Goal: Task Accomplishment & Management: Complete application form

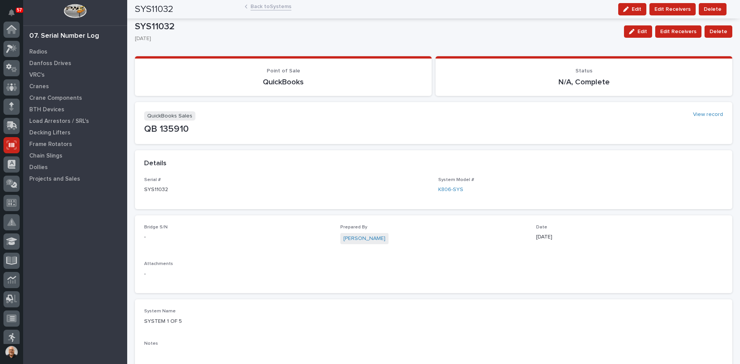
scroll to position [101, 0]
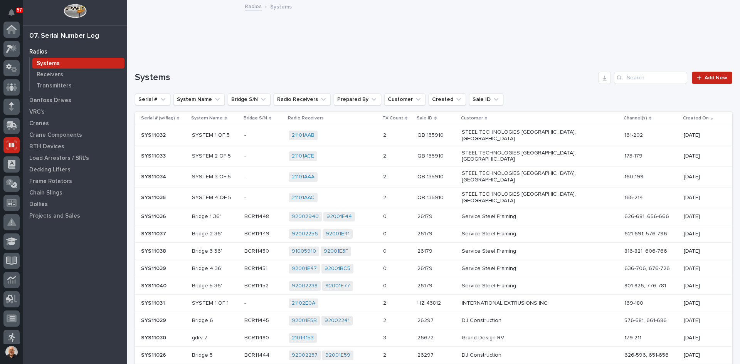
scroll to position [101, 0]
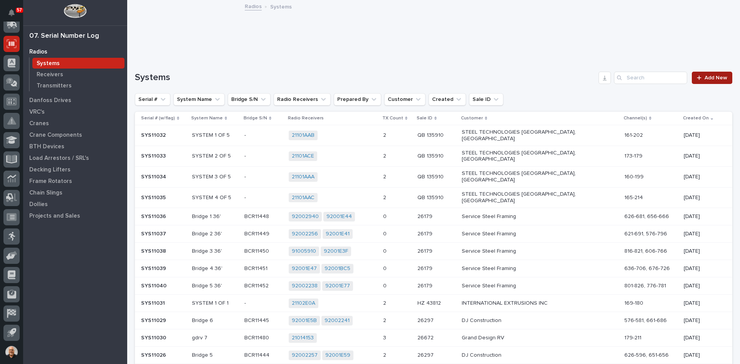
click at [707, 80] on span "Add New" at bounding box center [715, 77] width 23 height 5
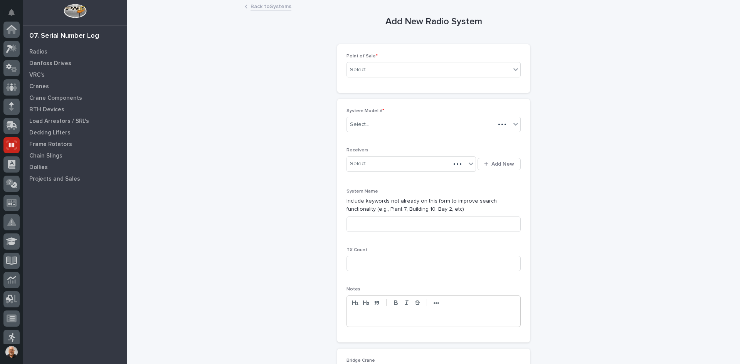
scroll to position [101, 0]
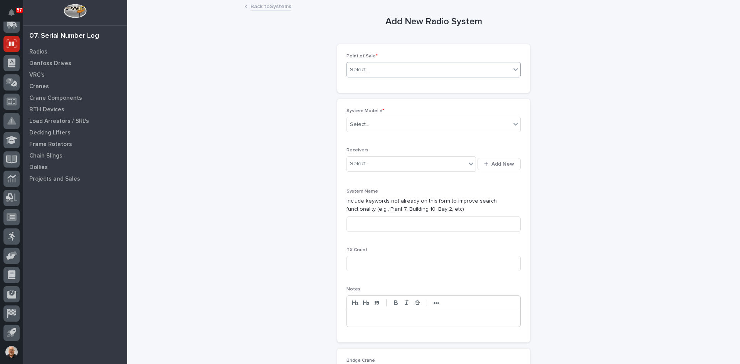
click at [374, 72] on div "Select..." at bounding box center [429, 70] width 164 height 13
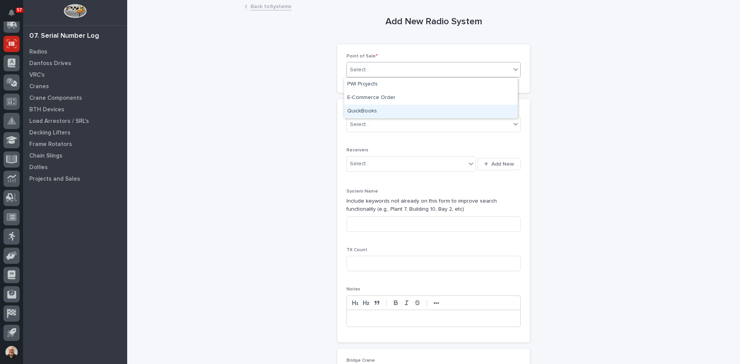
click at [373, 111] on div "QuickBooks" at bounding box center [430, 111] width 173 height 13
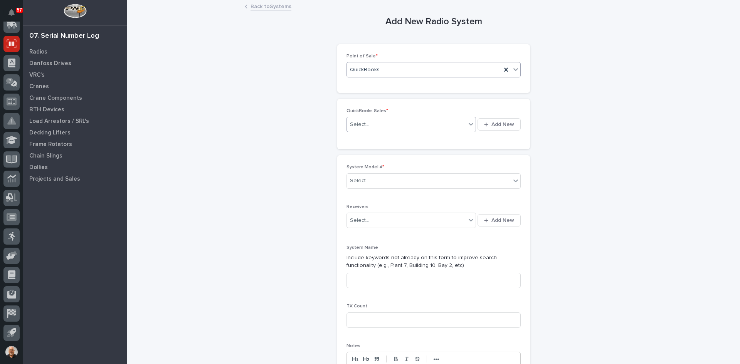
click at [376, 122] on div "Select..." at bounding box center [406, 124] width 119 height 13
type input "******"
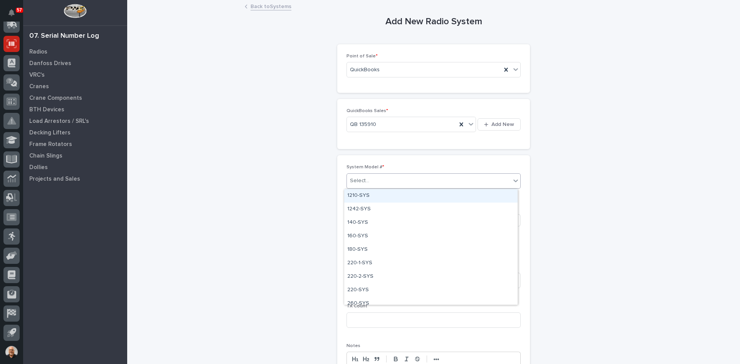
click at [381, 183] on div "Select..." at bounding box center [429, 181] width 164 height 13
type input "***"
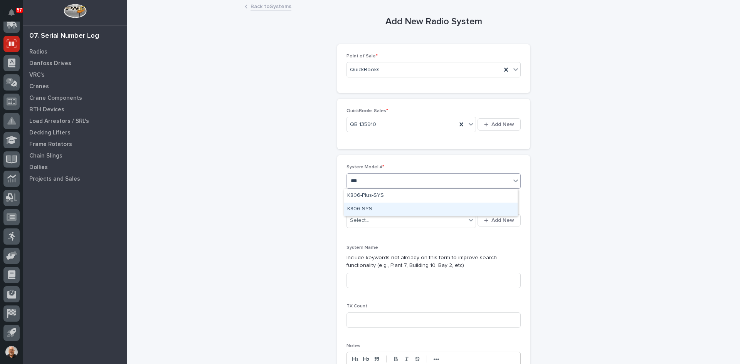
click at [359, 206] on div "K806-SYS" at bounding box center [430, 209] width 173 height 13
click at [500, 225] on button "Add New" at bounding box center [498, 220] width 43 height 12
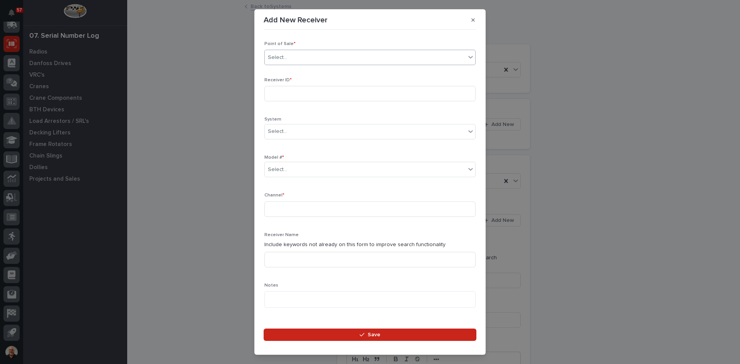
click at [301, 55] on div "Select..." at bounding box center [365, 57] width 201 height 13
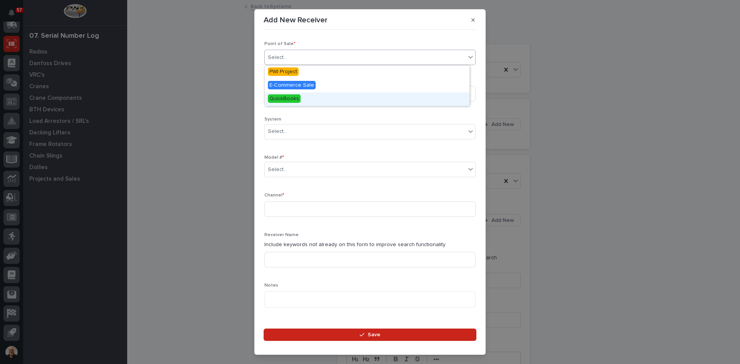
click at [288, 97] on span "QuickBooks" at bounding box center [284, 98] width 33 height 8
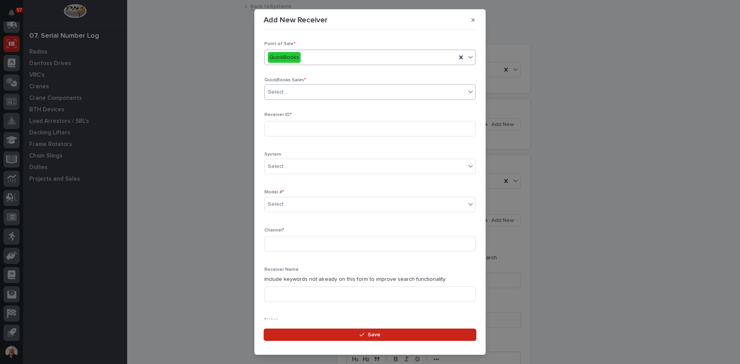
click at [290, 91] on div "Select..." at bounding box center [365, 92] width 201 height 13
type input "******"
click at [286, 106] on div "QB 135910" at bounding box center [367, 106] width 205 height 13
click at [272, 128] on input at bounding box center [369, 128] width 211 height 15
type input "21101ABF"
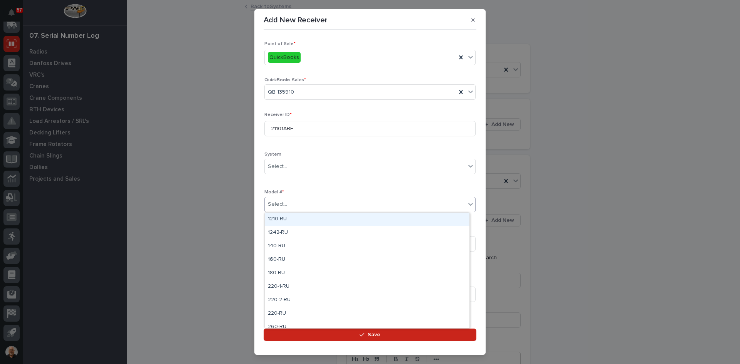
click at [288, 203] on div "Select..." at bounding box center [365, 204] width 201 height 13
type input "***"
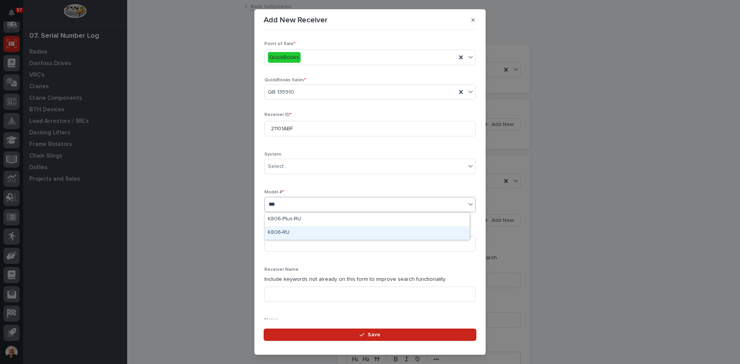
click at [284, 228] on div "K806-RU" at bounding box center [367, 232] width 205 height 13
click at [272, 242] on input at bounding box center [369, 243] width 211 height 15
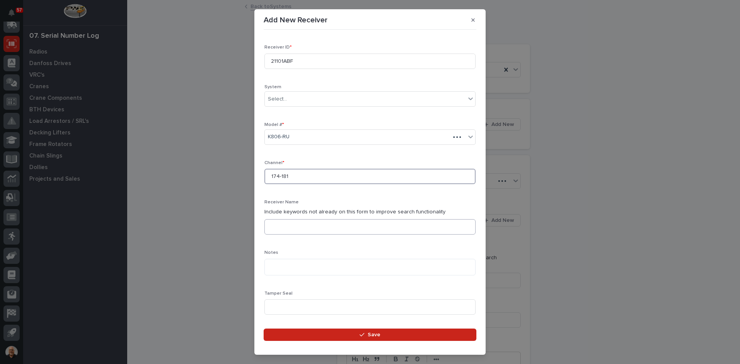
scroll to position [77, 0]
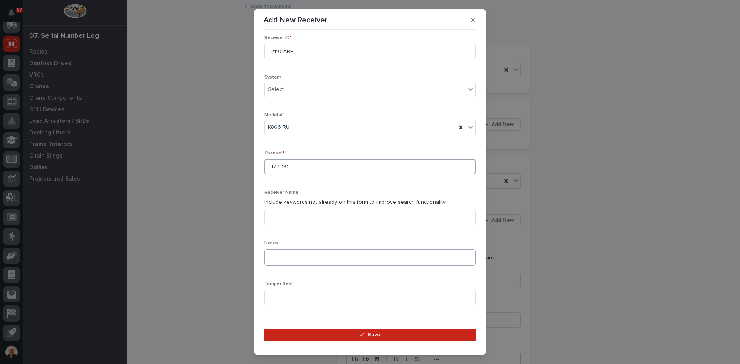
type input "174-181"
click at [276, 259] on textarea at bounding box center [369, 257] width 211 height 17
paste textarea "**********"
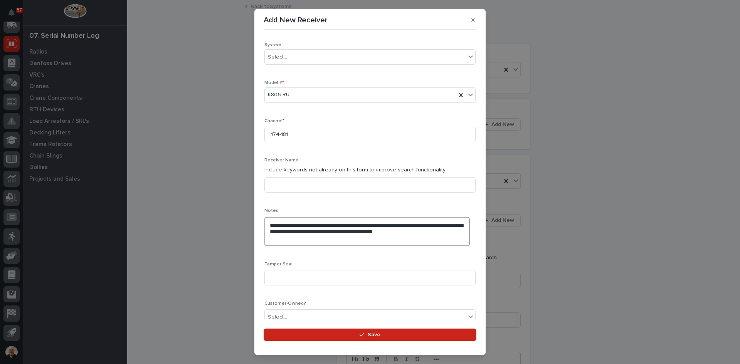
scroll to position [154, 0]
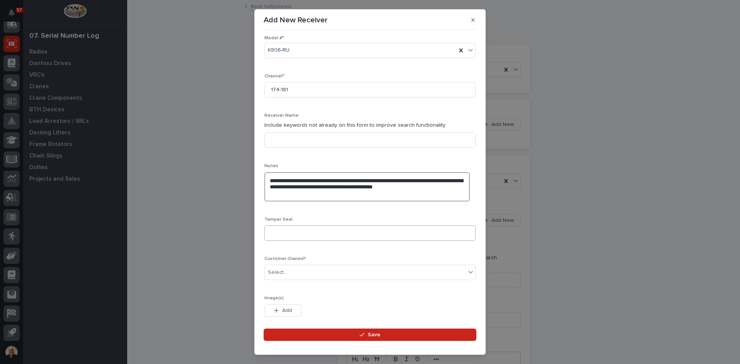
type textarea "**********"
click at [270, 228] on input at bounding box center [369, 232] width 211 height 15
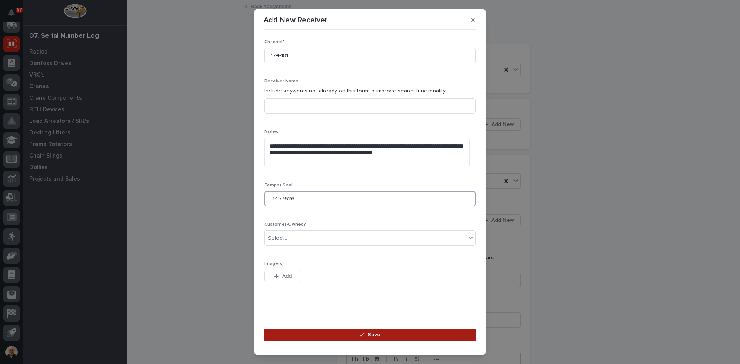
type input "4457626"
click at [373, 335] on span "Save" at bounding box center [374, 334] width 13 height 7
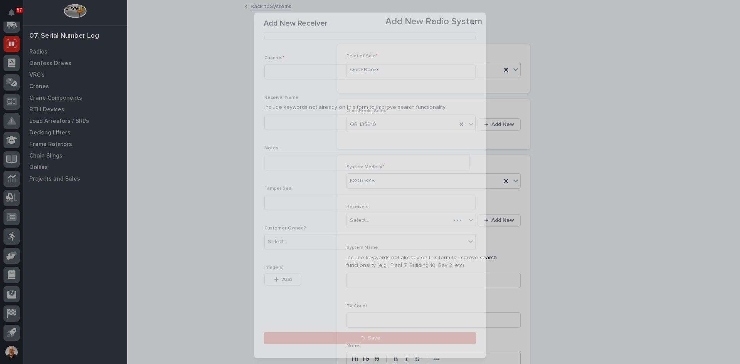
scroll to position [0, 0]
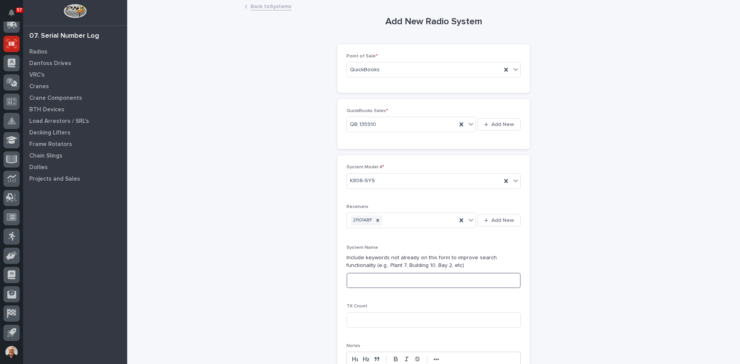
click at [356, 284] on input at bounding box center [433, 280] width 174 height 15
type input "SYSTEM 5 OF 5"
click at [354, 314] on input at bounding box center [433, 319] width 174 height 15
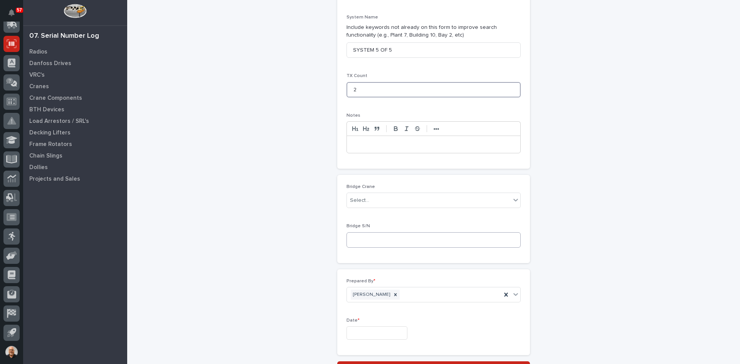
scroll to position [231, 0]
type input "2"
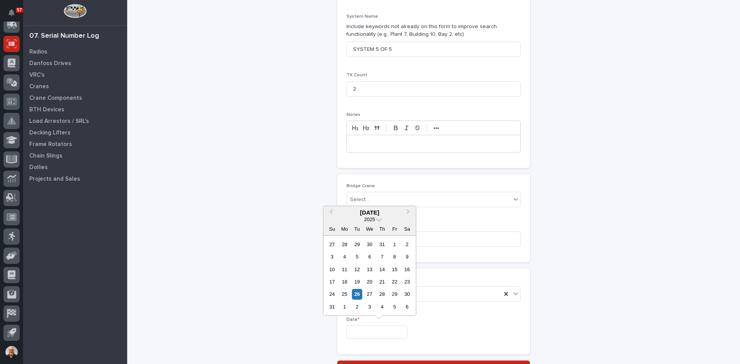
click at [368, 331] on input "text" at bounding box center [376, 332] width 61 height 13
click at [357, 296] on div "26" at bounding box center [357, 294] width 10 height 10
type input "**********"
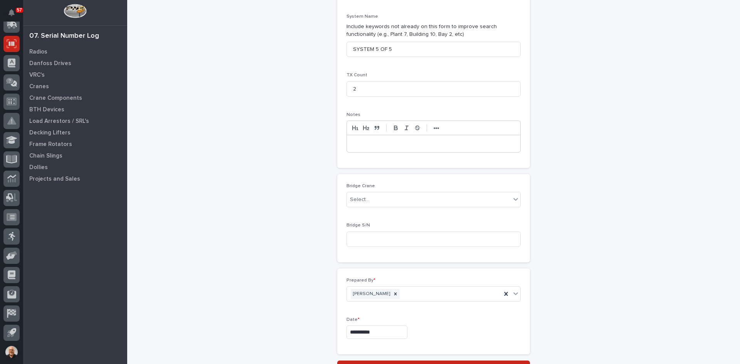
scroll to position [300, 0]
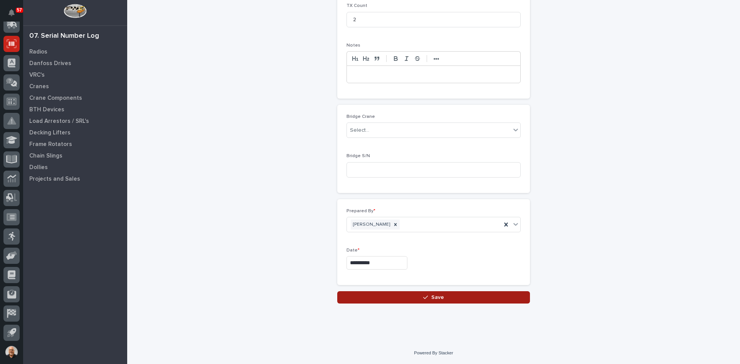
click at [435, 297] on span "Save" at bounding box center [437, 297] width 13 height 7
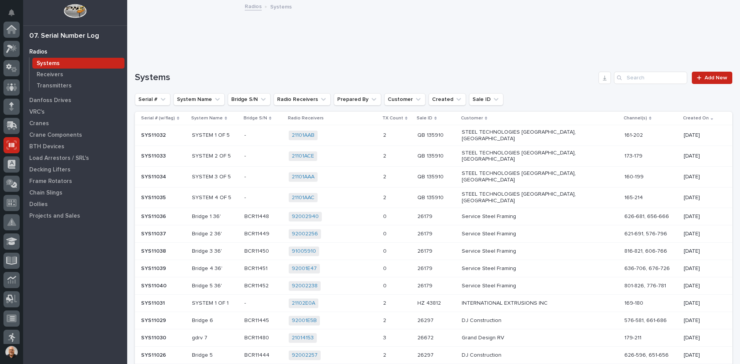
scroll to position [101, 0]
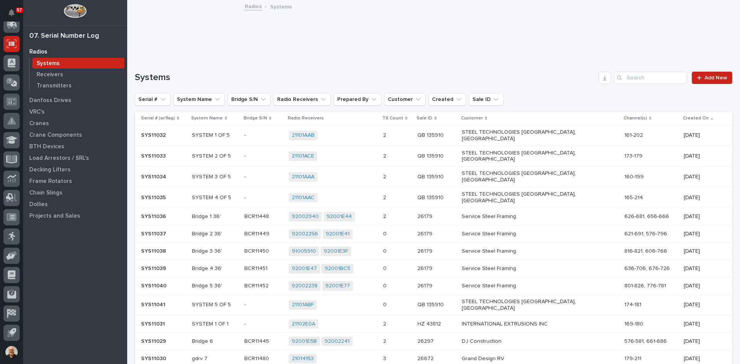
click at [251, 302] on p at bounding box center [263, 305] width 38 height 7
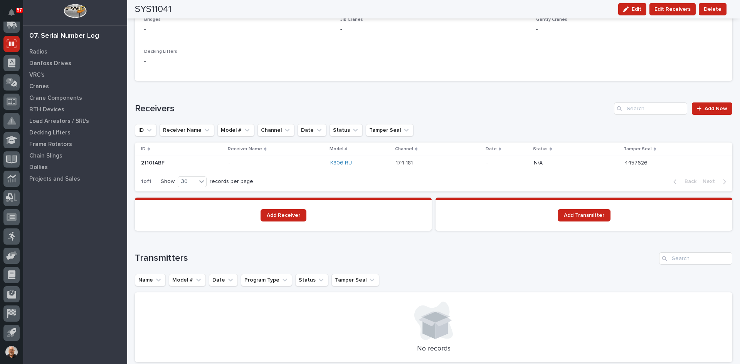
scroll to position [424, 0]
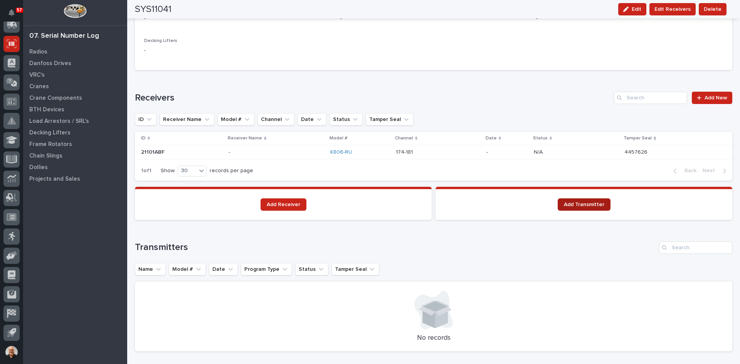
click at [579, 204] on span "Add Transmitter" at bounding box center [584, 204] width 40 height 5
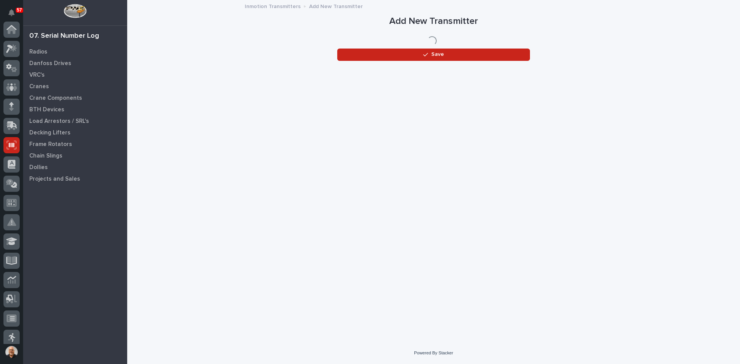
scroll to position [101, 0]
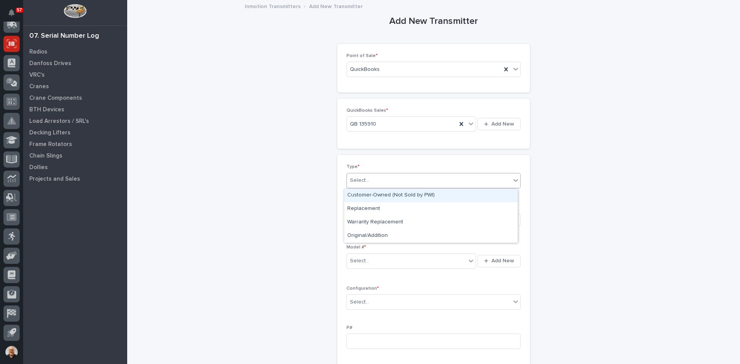
click at [380, 184] on div "Select..." at bounding box center [429, 180] width 164 height 13
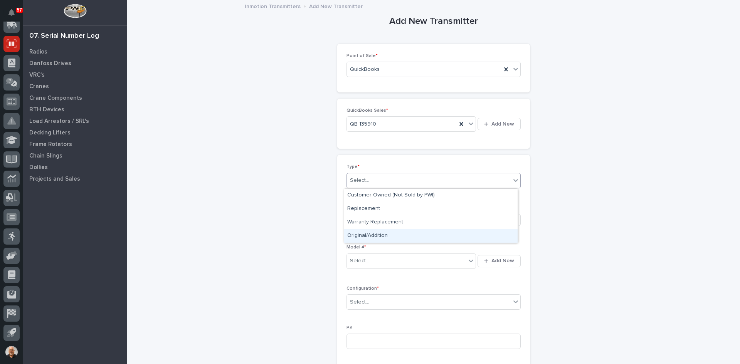
click at [371, 232] on div "Original/Addition" at bounding box center [430, 235] width 173 height 13
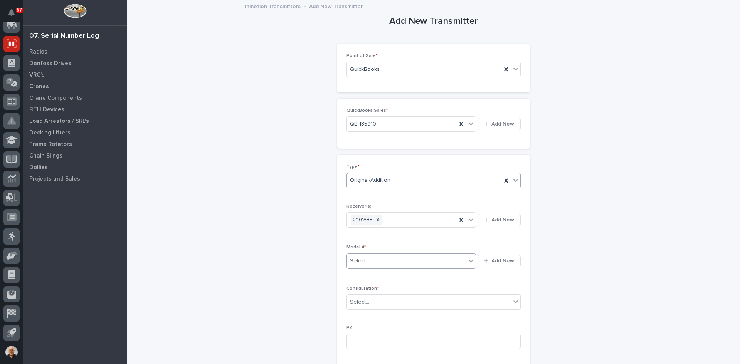
click at [376, 261] on div "Select..." at bounding box center [406, 261] width 119 height 13
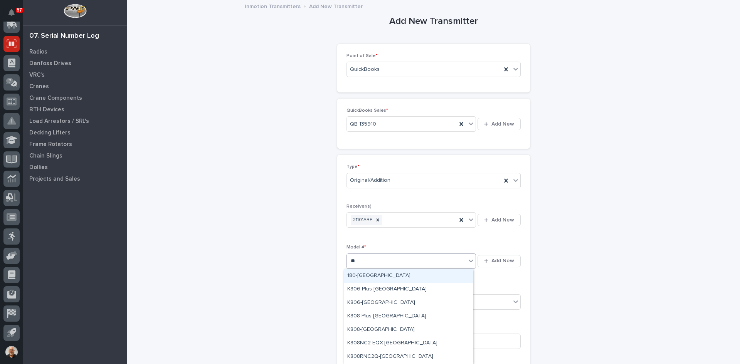
type input "***"
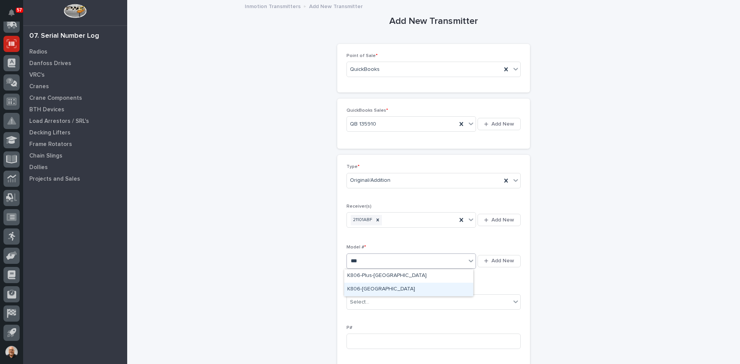
click at [362, 287] on div "K806-[GEOGRAPHIC_DATA]" at bounding box center [408, 289] width 129 height 13
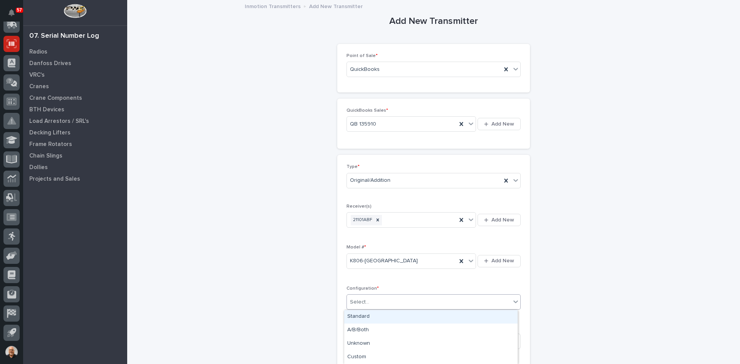
click at [370, 298] on div "Select..." at bounding box center [429, 302] width 164 height 13
click at [364, 317] on div "Standard" at bounding box center [430, 316] width 173 height 13
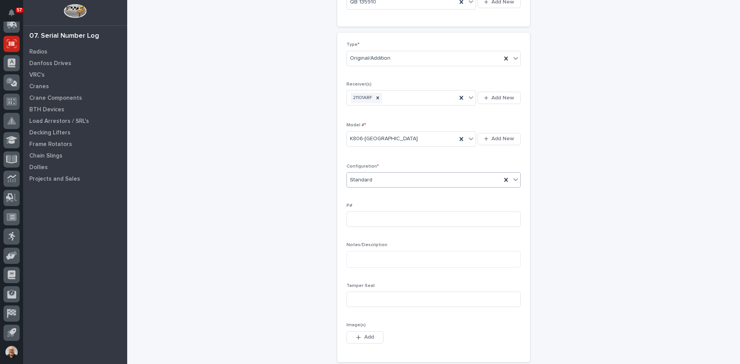
scroll to position [154, 0]
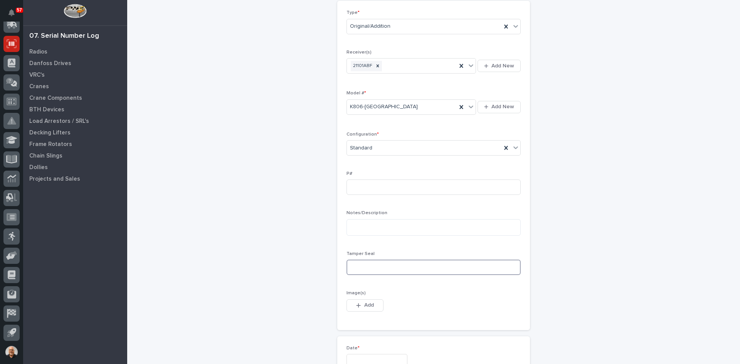
click at [363, 267] on input at bounding box center [433, 267] width 174 height 15
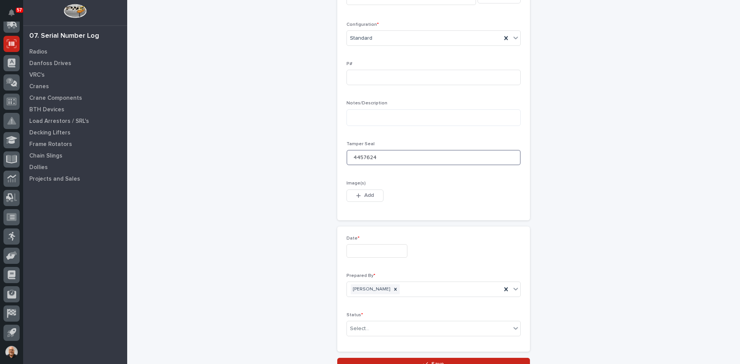
scroll to position [270, 0]
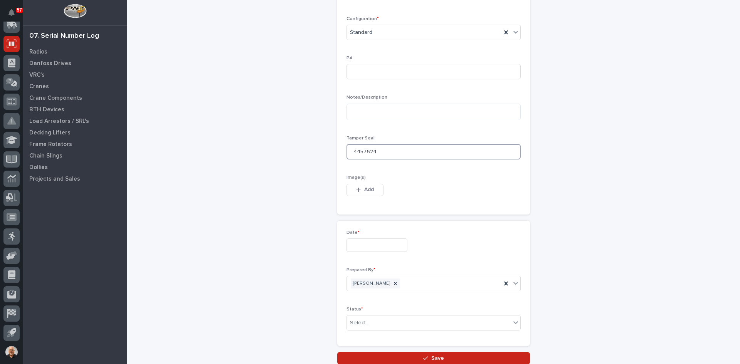
type input "4457624"
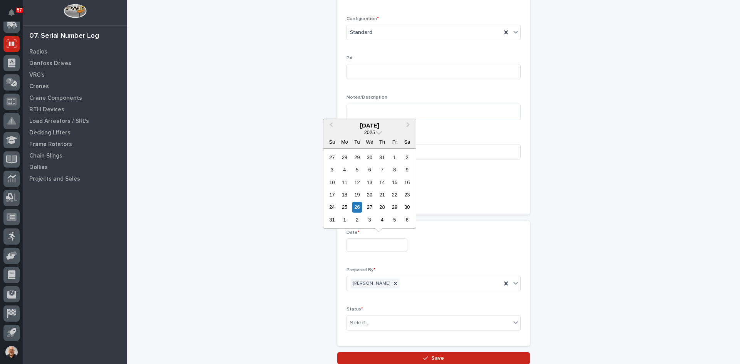
click at [363, 247] on input "text" at bounding box center [376, 244] width 61 height 13
click at [357, 207] on div "26" at bounding box center [357, 207] width 10 height 10
type input "**********"
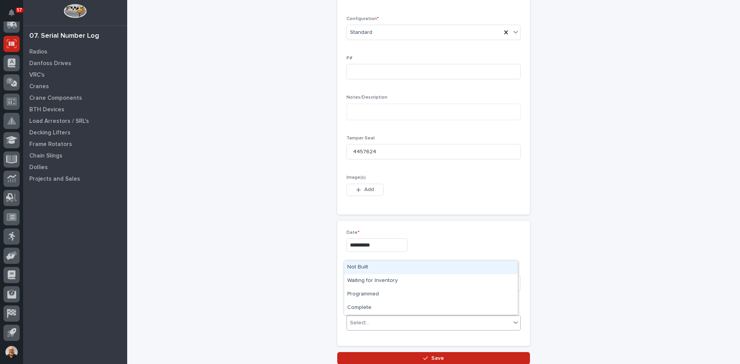
click at [370, 324] on div "Select..." at bounding box center [429, 323] width 164 height 13
click at [364, 305] on div "Complete" at bounding box center [430, 307] width 173 height 13
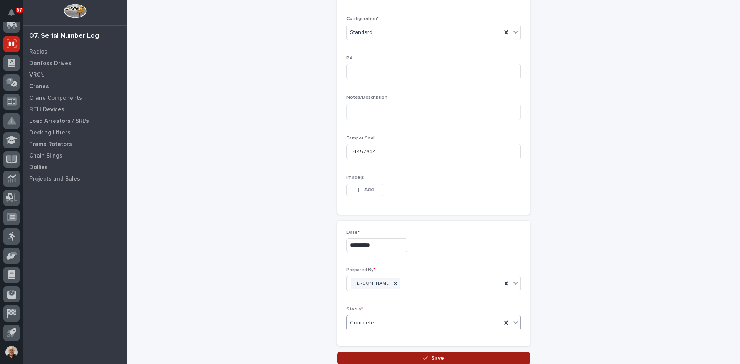
click at [436, 355] on span "Save" at bounding box center [437, 358] width 13 height 7
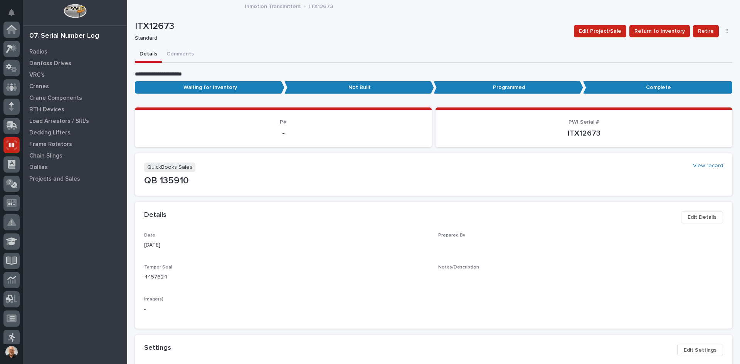
scroll to position [101, 0]
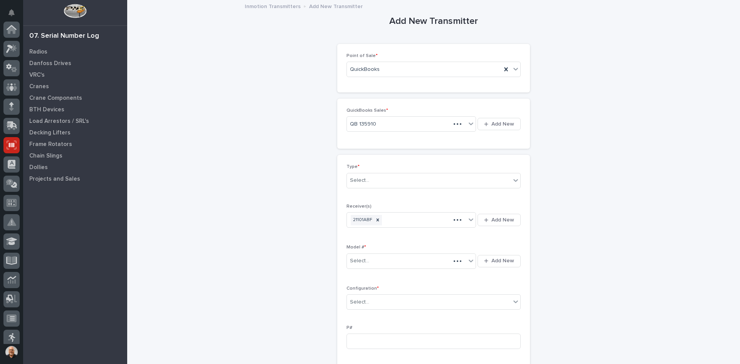
scroll to position [101, 0]
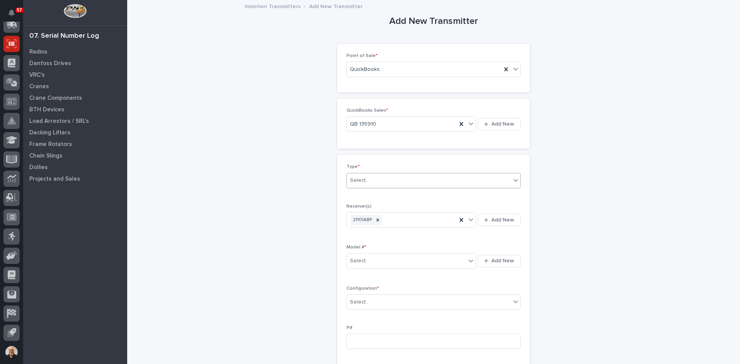
click at [382, 180] on div "Select..." at bounding box center [429, 180] width 164 height 13
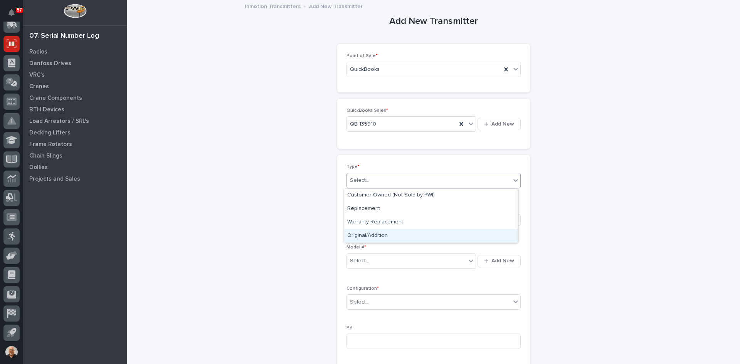
click at [366, 237] on div "Original/Addition" at bounding box center [430, 235] width 173 height 13
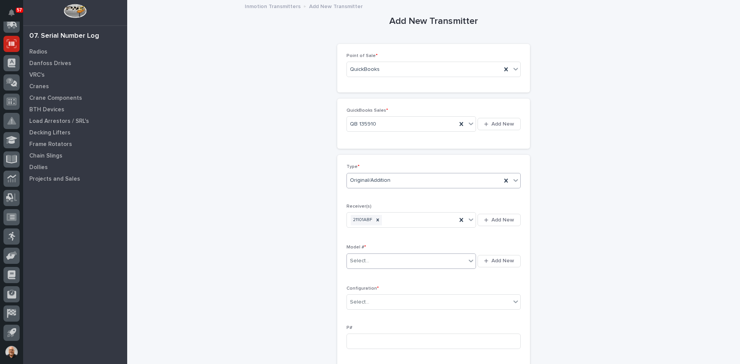
click at [367, 263] on div "Select..." at bounding box center [406, 261] width 119 height 13
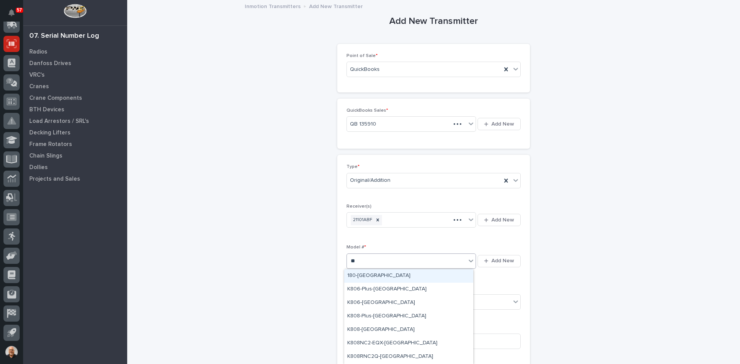
type input "***"
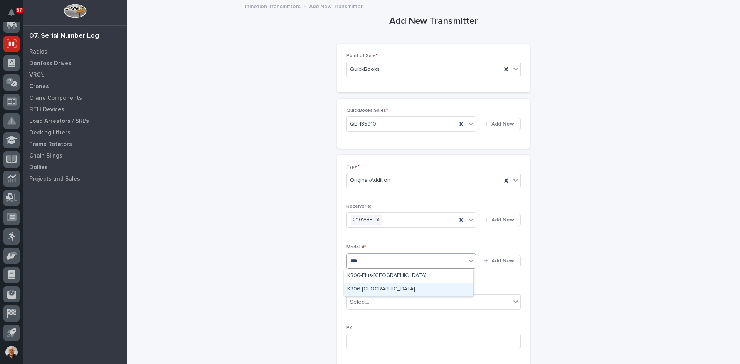
click at [360, 287] on div "K806-[GEOGRAPHIC_DATA]" at bounding box center [408, 289] width 129 height 13
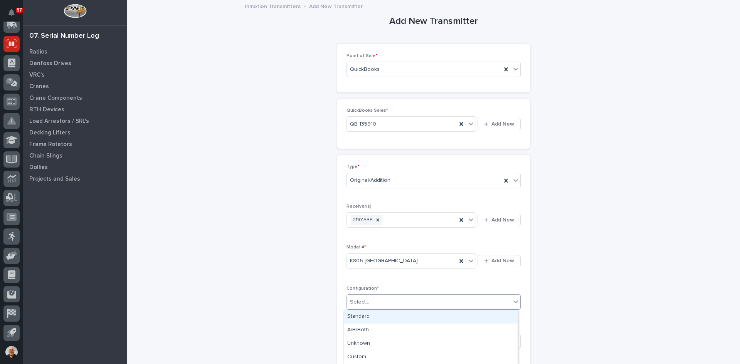
click at [374, 302] on div "Select..." at bounding box center [429, 302] width 164 height 13
click at [363, 318] on div "Standard" at bounding box center [430, 316] width 173 height 13
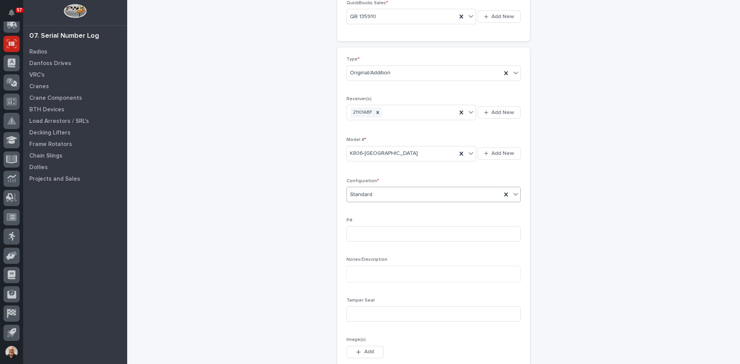
scroll to position [116, 0]
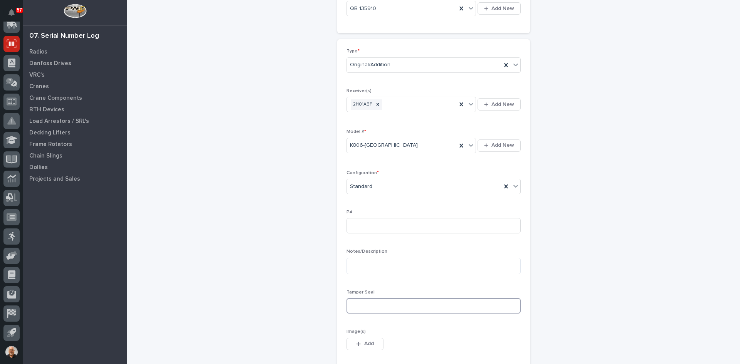
click at [362, 309] on input at bounding box center [433, 305] width 174 height 15
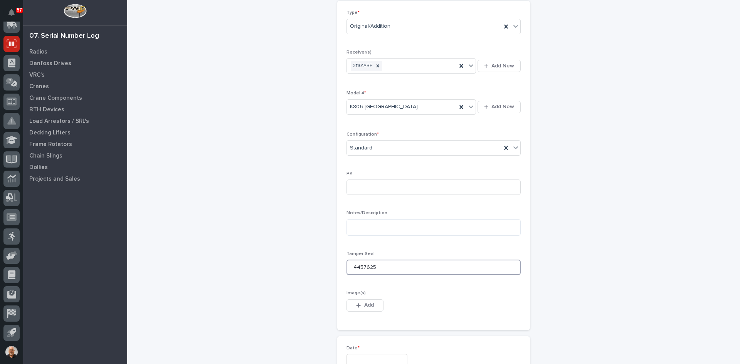
scroll to position [231, 0]
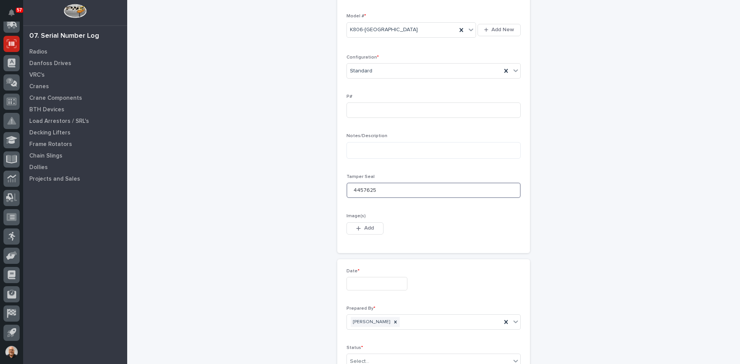
type input "4457625"
click at [368, 282] on input "text" at bounding box center [376, 283] width 61 height 13
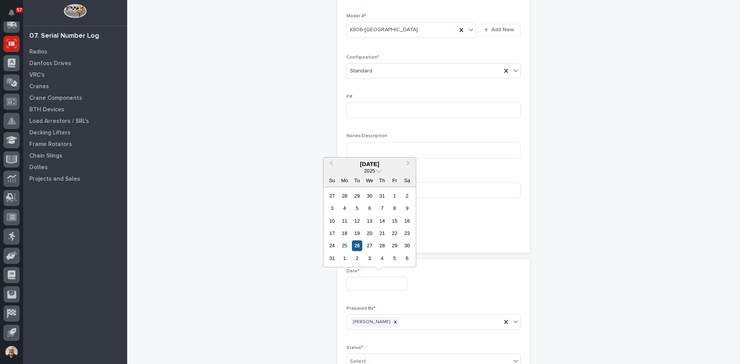
click at [357, 246] on div "26" at bounding box center [357, 245] width 10 height 10
type input "**********"
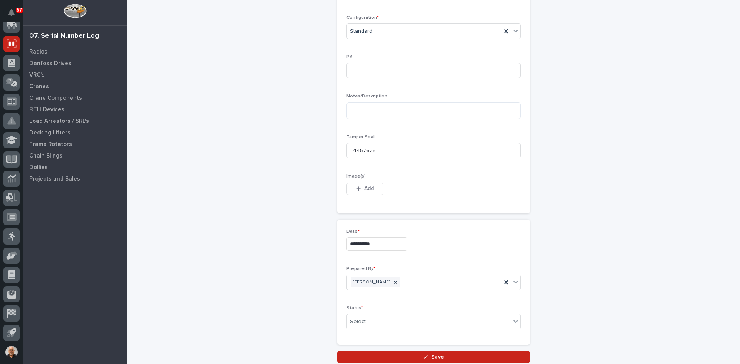
scroll to position [331, 0]
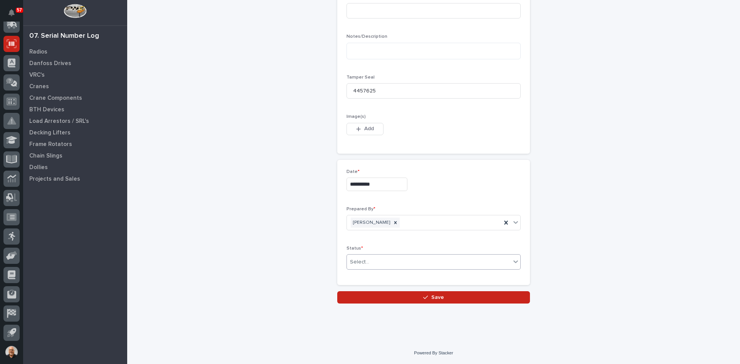
click at [370, 258] on div at bounding box center [370, 262] width 1 height 10
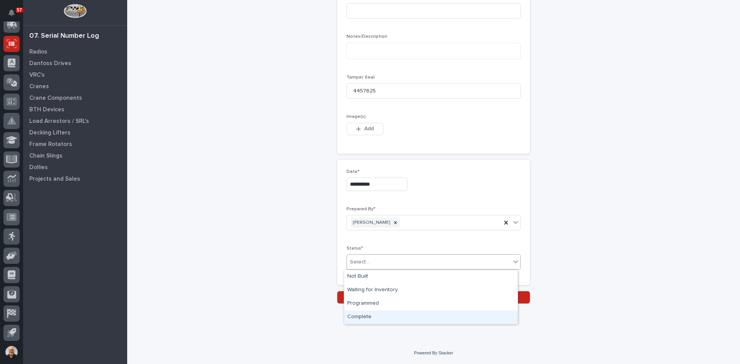
click at [368, 318] on div "Complete" at bounding box center [430, 316] width 173 height 13
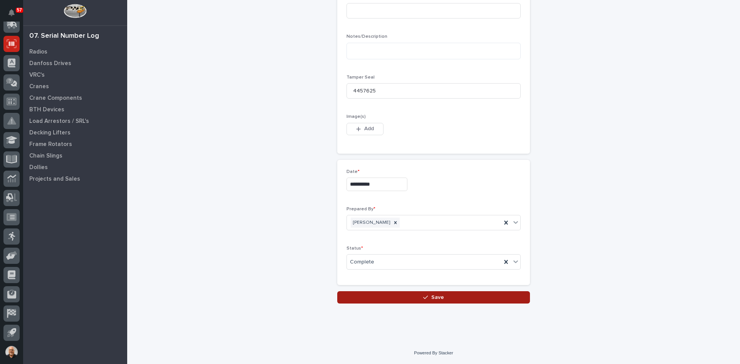
click at [431, 297] on span "Save" at bounding box center [437, 297] width 13 height 7
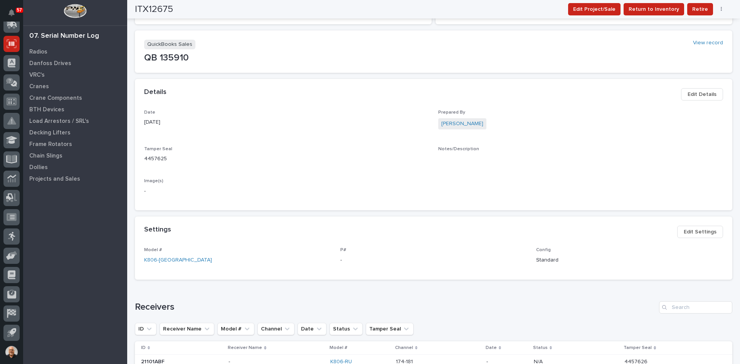
scroll to position [23, 0]
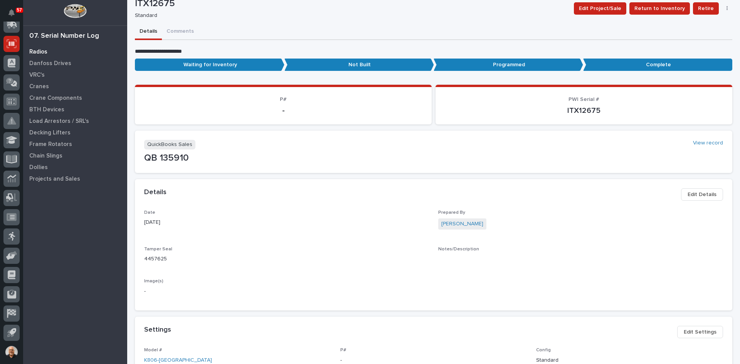
click at [37, 50] on p "Radios" at bounding box center [38, 52] width 18 height 7
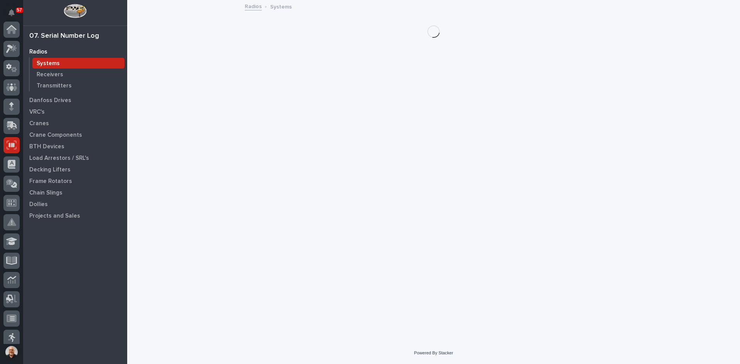
scroll to position [101, 0]
